Goal: Browse casually

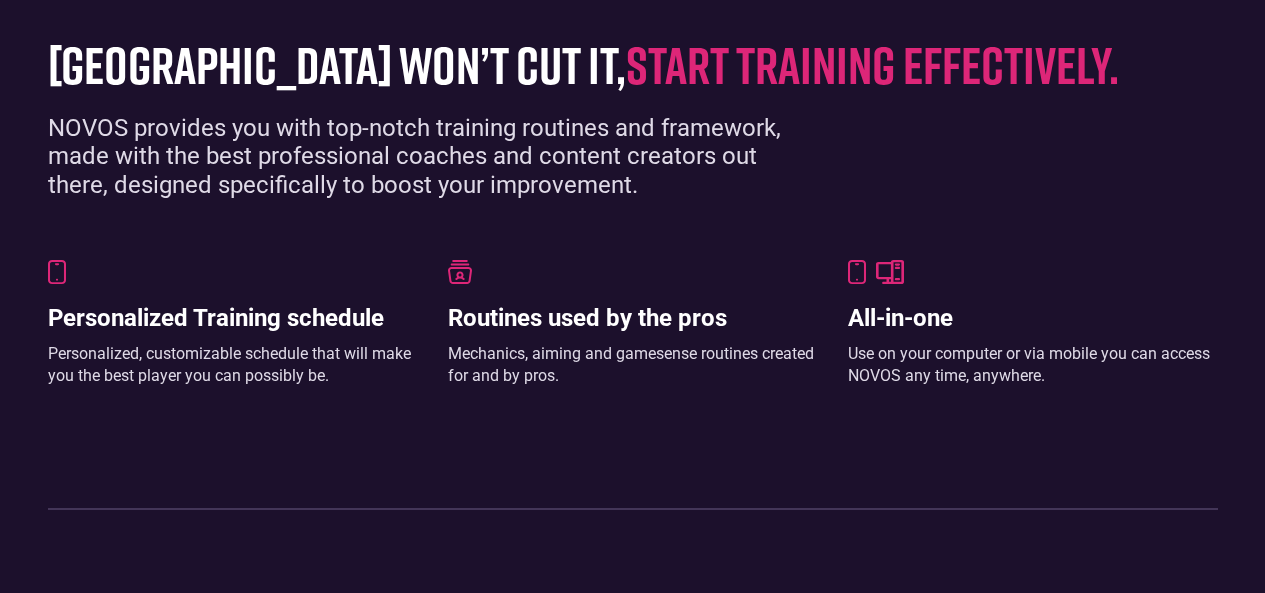
scroll to position [812, 0]
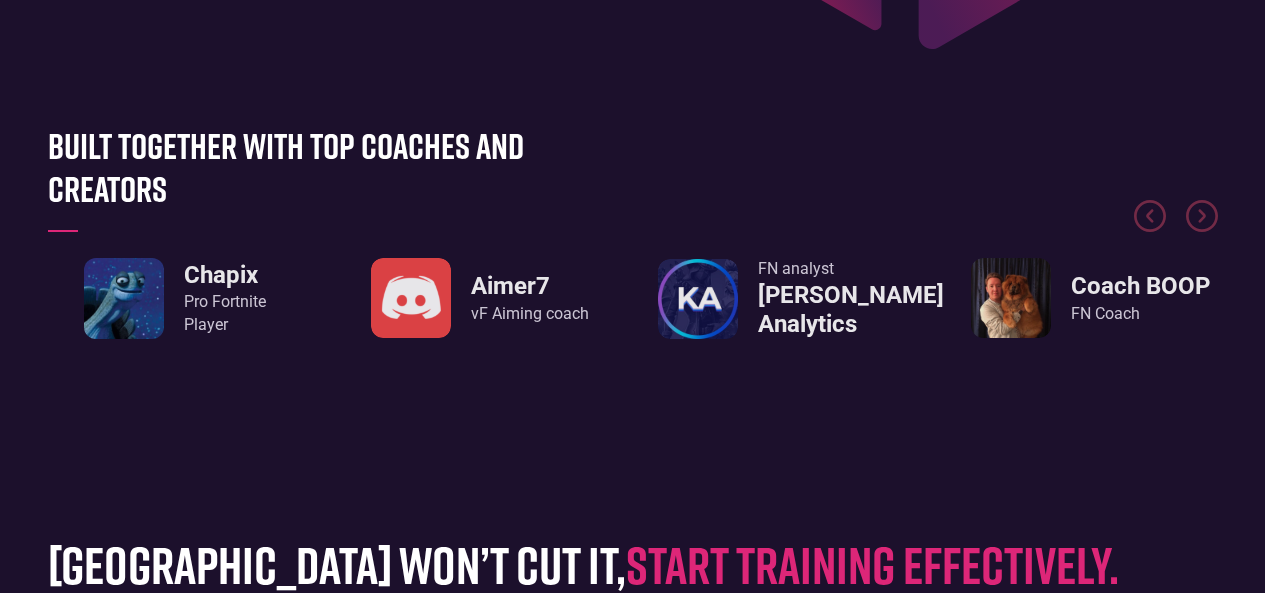
click at [397, 298] on img "3 / 8" at bounding box center [411, 298] width 80 height 80
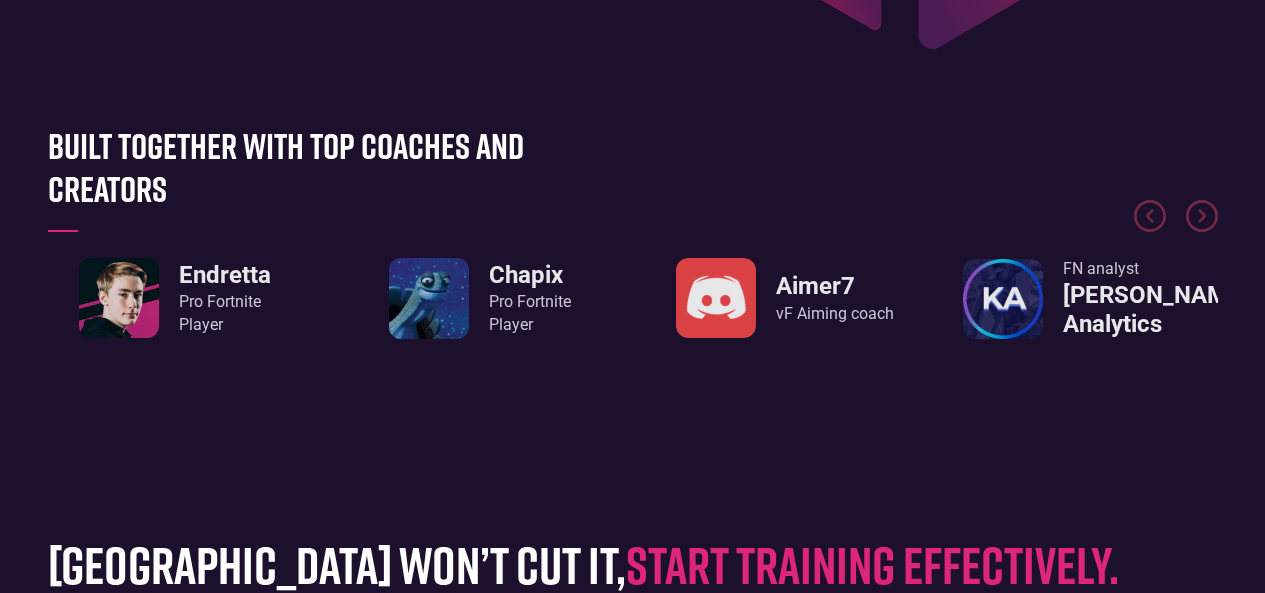
click at [433, 294] on img "2 / 8" at bounding box center [429, 298] width 80 height 80
click at [521, 275] on h3 "Chapix" at bounding box center [530, 275] width 82 height 29
click at [513, 310] on div "Pro Fortnite Player" at bounding box center [530, 313] width 82 height 45
click at [481, 298] on link "Chapix Pro Fortnite Player" at bounding box center [480, 298] width 182 height 80
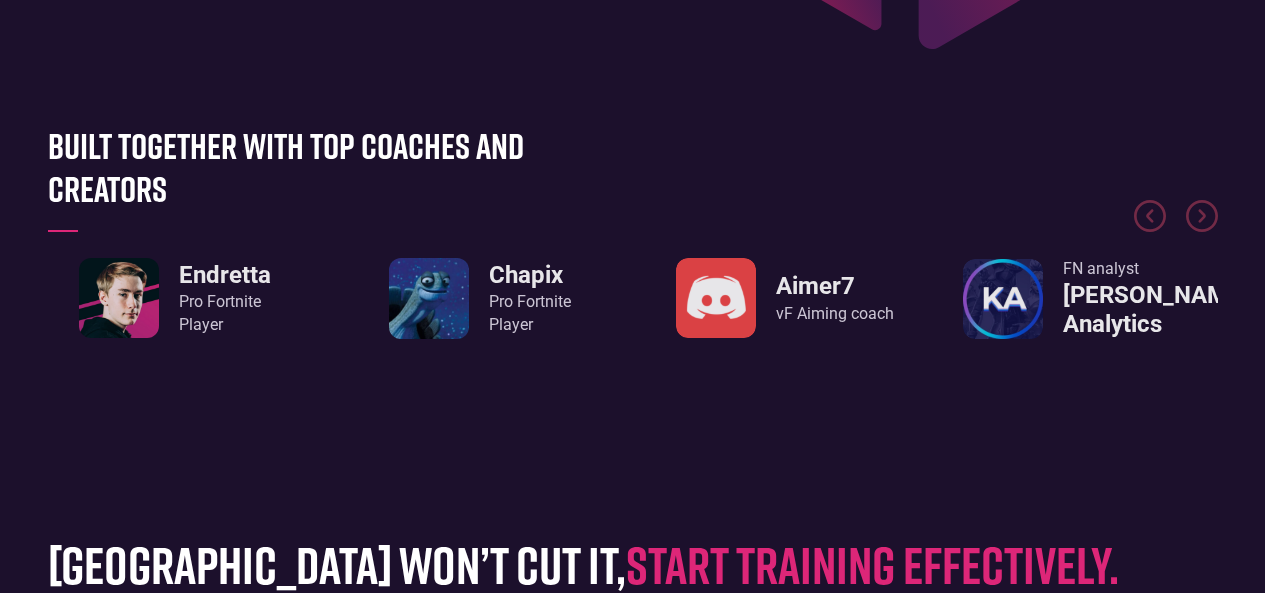
click at [459, 270] on img "2 / 8" at bounding box center [429, 298] width 80 height 80
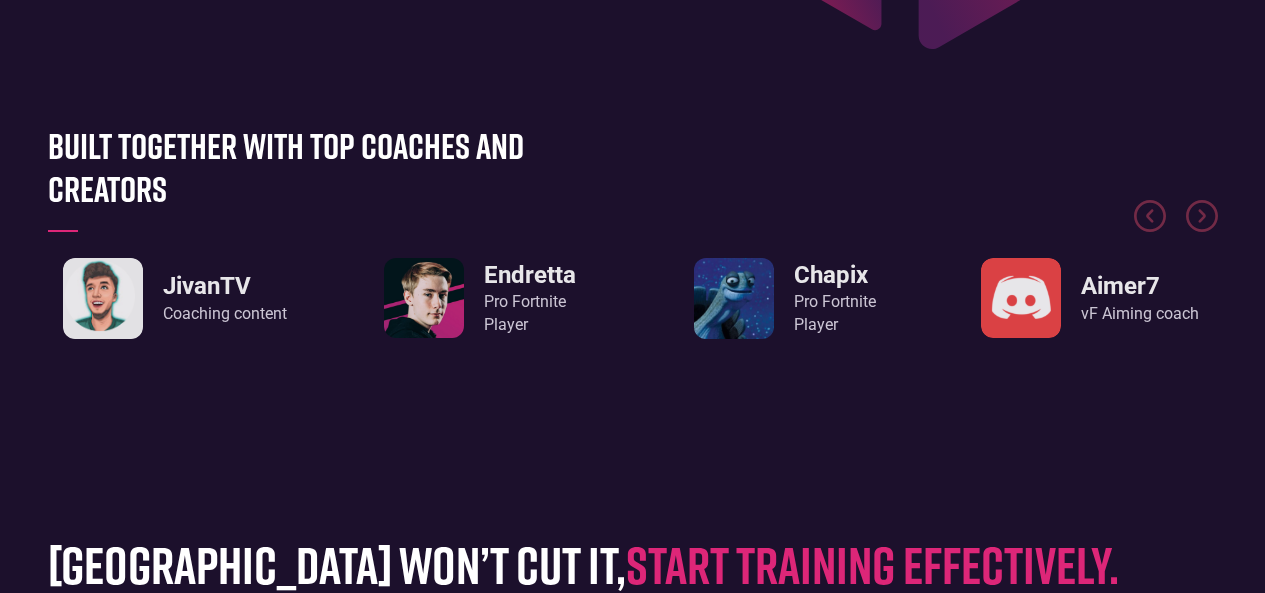
click at [502, 288] on div "JivanTV Coaching content [PERSON_NAME] Pro Fortnite Player Chapix Pro Fortnite …" at bounding box center [633, 299] width 1170 height 82
click at [182, 301] on h3 "JivanTV" at bounding box center [225, 286] width 124 height 29
click at [76, 308] on div "JivanTV Coaching content" at bounding box center [175, 298] width 255 height 81
click at [190, 279] on h3 "JivanTV" at bounding box center [225, 286] width 124 height 29
click at [191, 298] on h3 "JivanTV" at bounding box center [225, 286] width 124 height 29
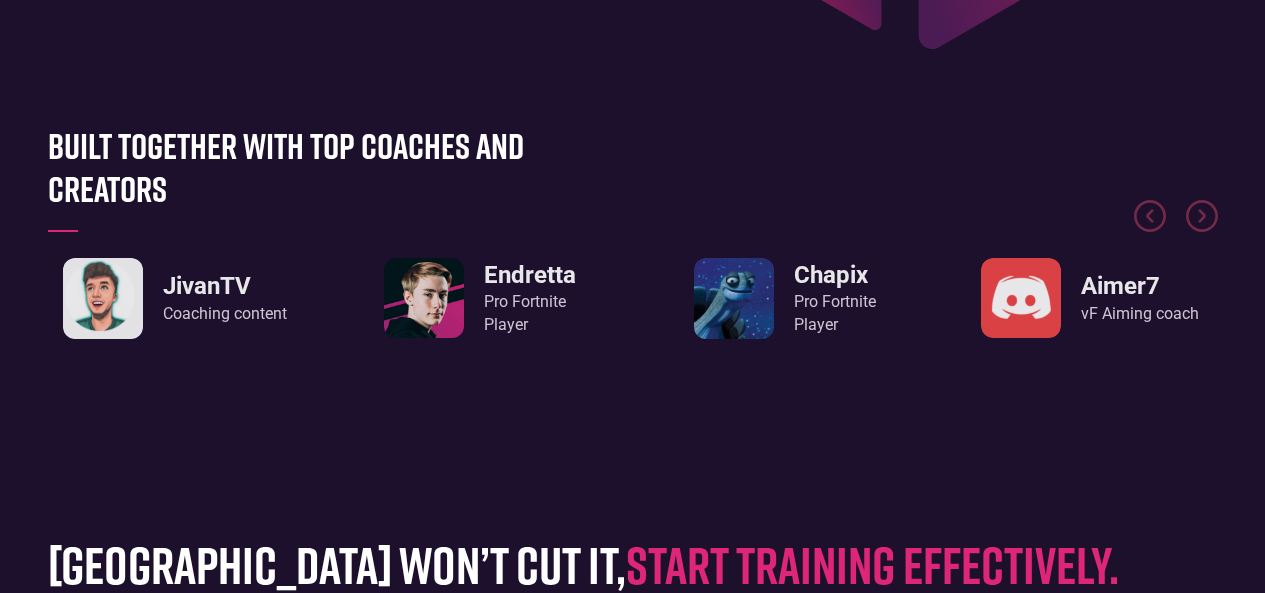
click at [190, 311] on div "Coaching content" at bounding box center [225, 314] width 124 height 22
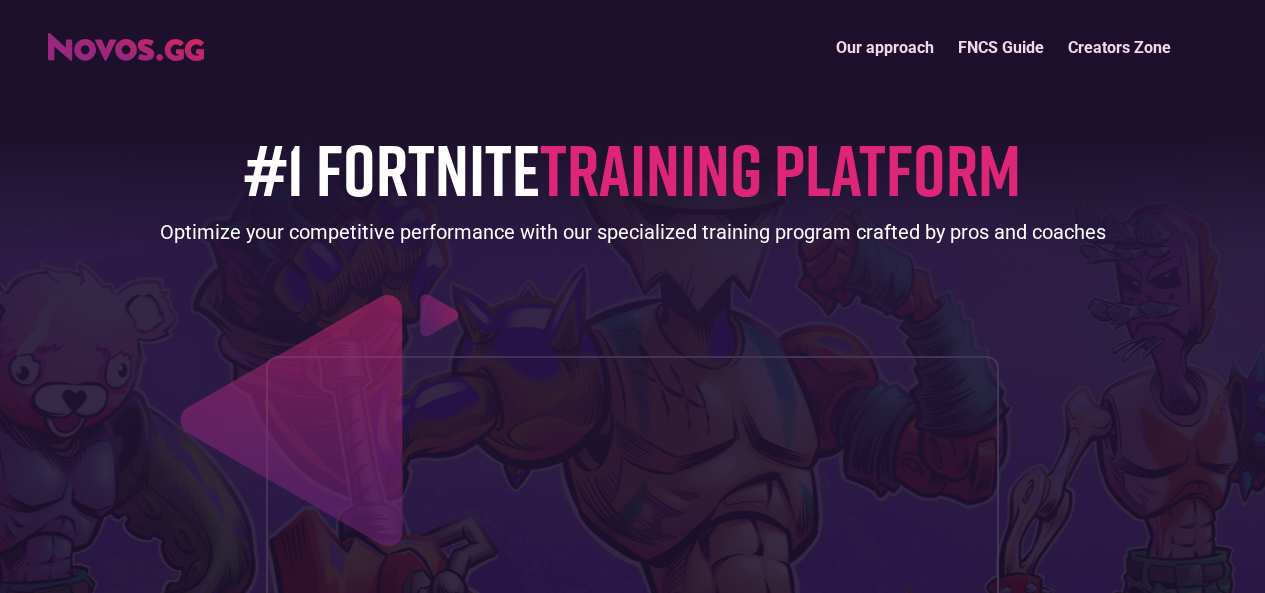
scroll to position [0, 0]
